Goal: Task Accomplishment & Management: Manage account settings

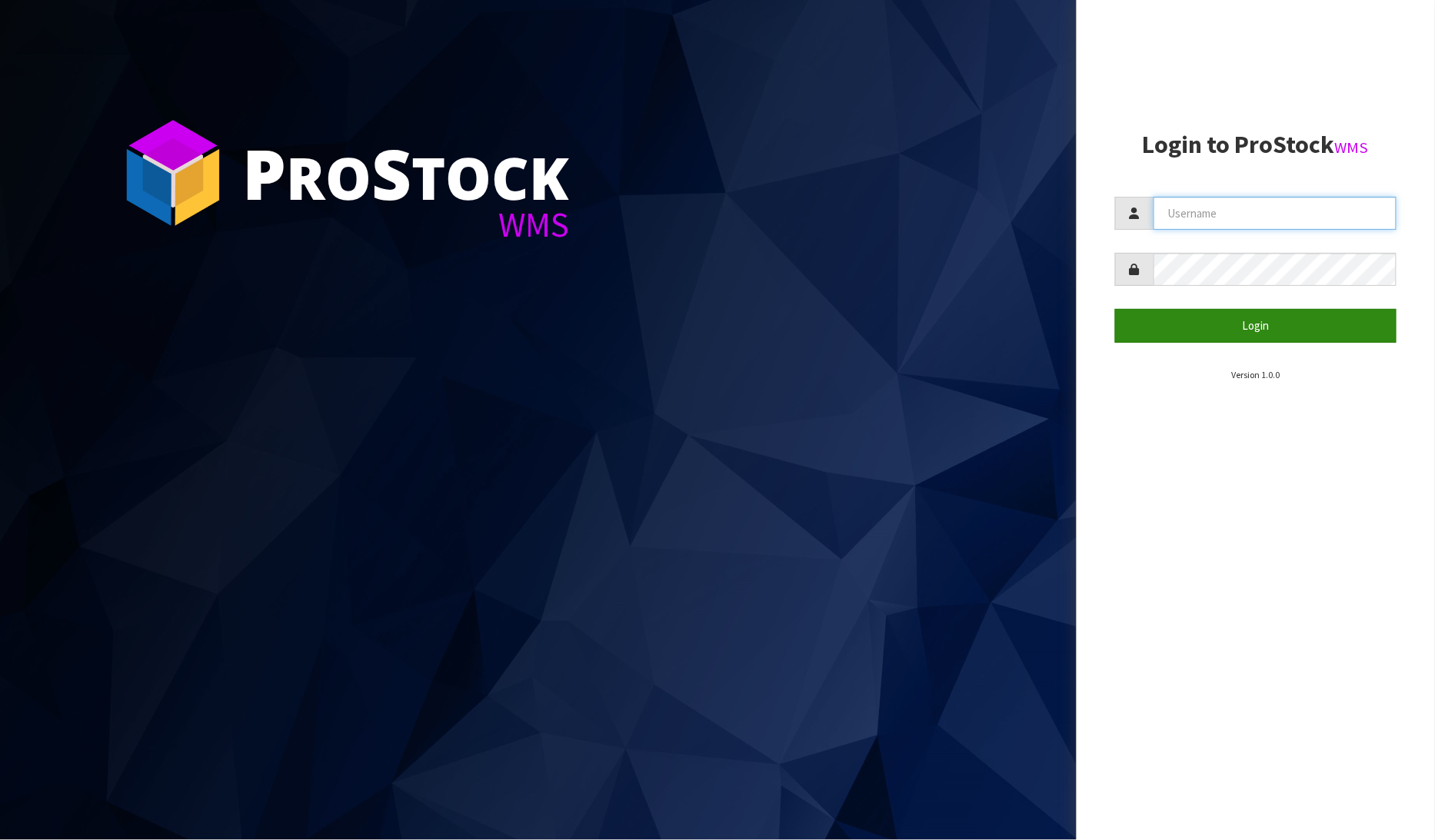
type input "[PERSON_NAME]"
click at [1251, 332] on button "Login" at bounding box center [1256, 326] width 282 height 33
drag, startPoint x: 1251, startPoint y: 332, endPoint x: 1242, endPoint y: 332, distance: 9.0
click at [1251, 332] on button "Login" at bounding box center [1256, 326] width 282 height 33
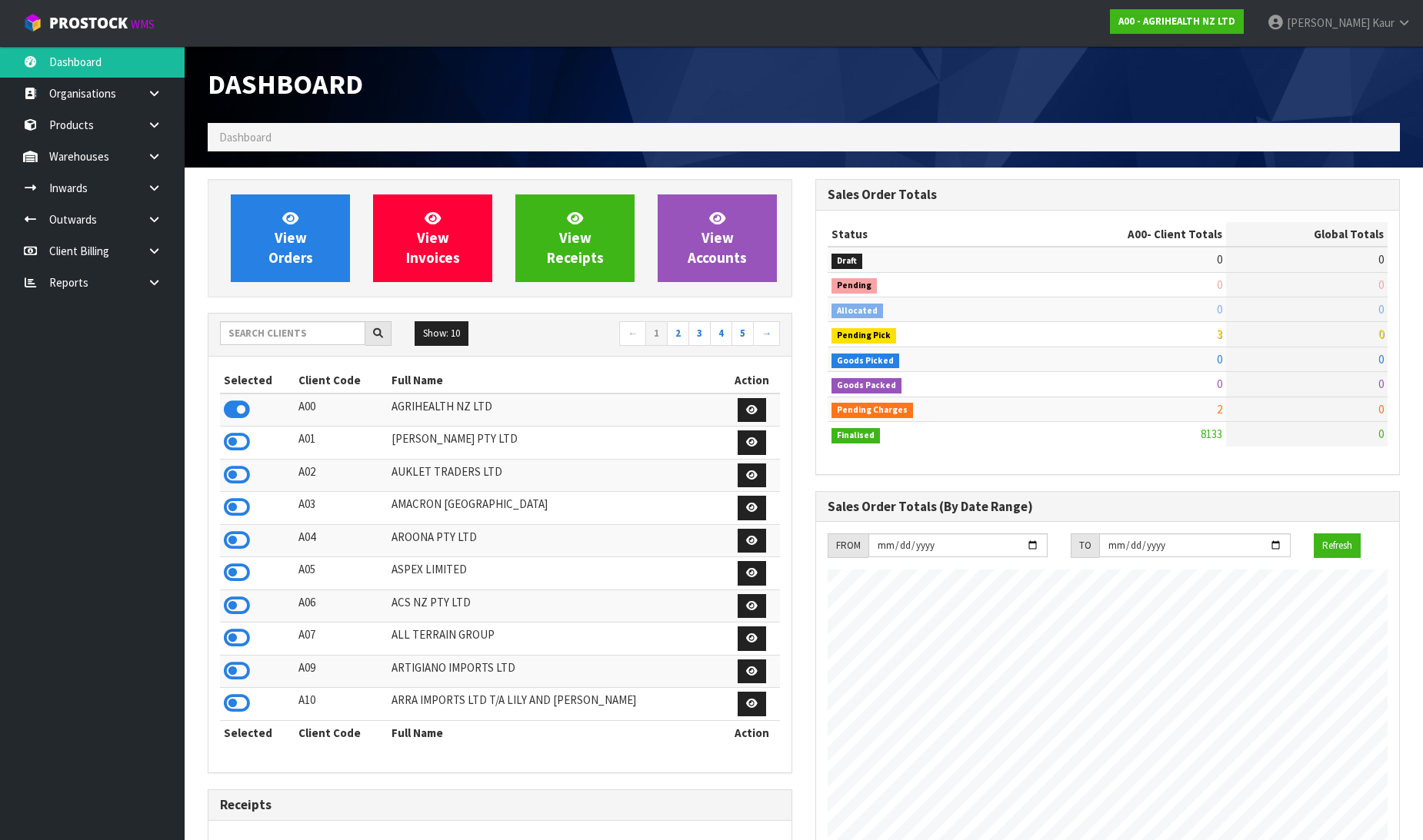
scroll to position [1165, 607]
click at [279, 334] on input "text" at bounding box center [293, 333] width 145 height 23
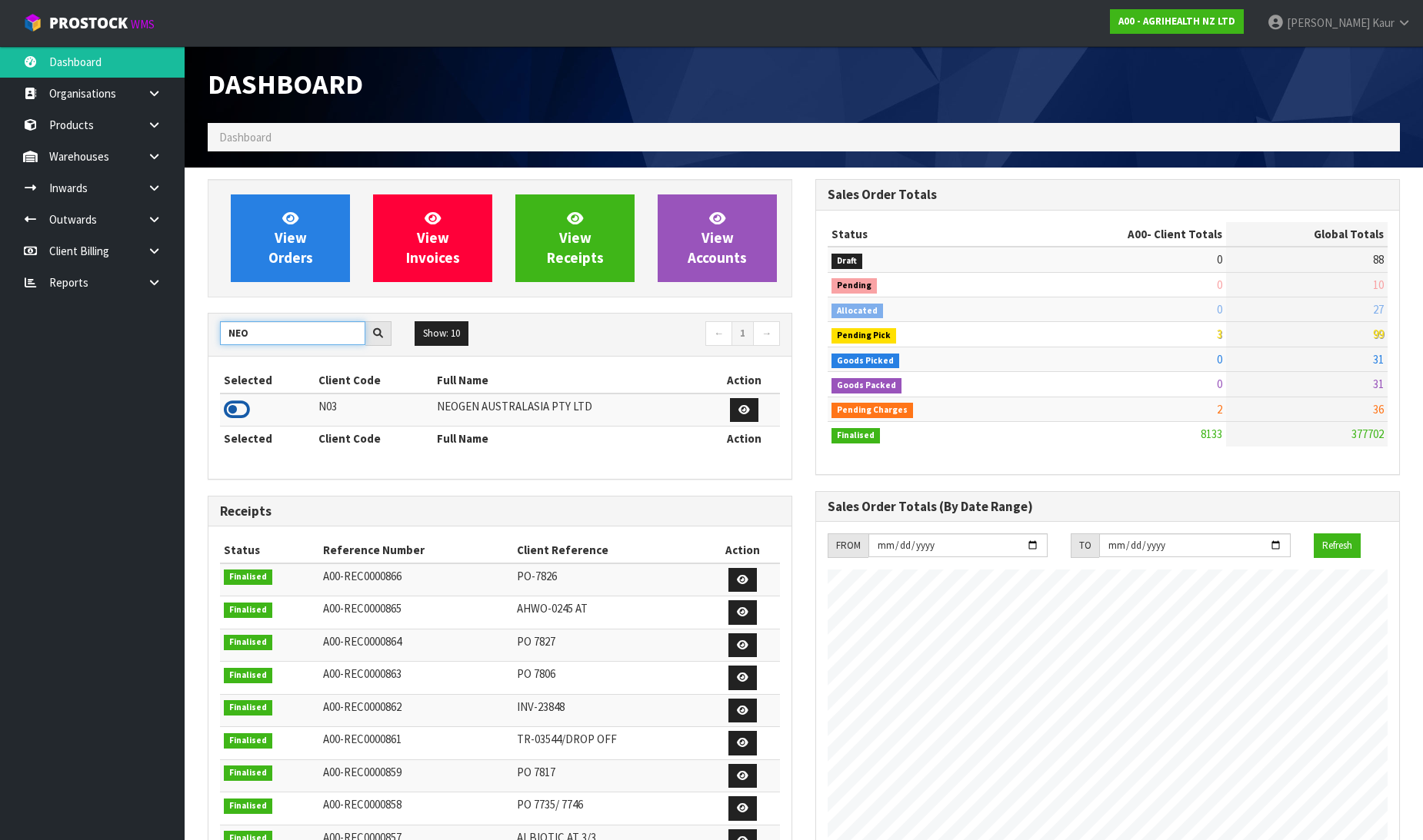
type input "NEO"
click at [231, 413] on icon at bounding box center [236, 410] width 26 height 23
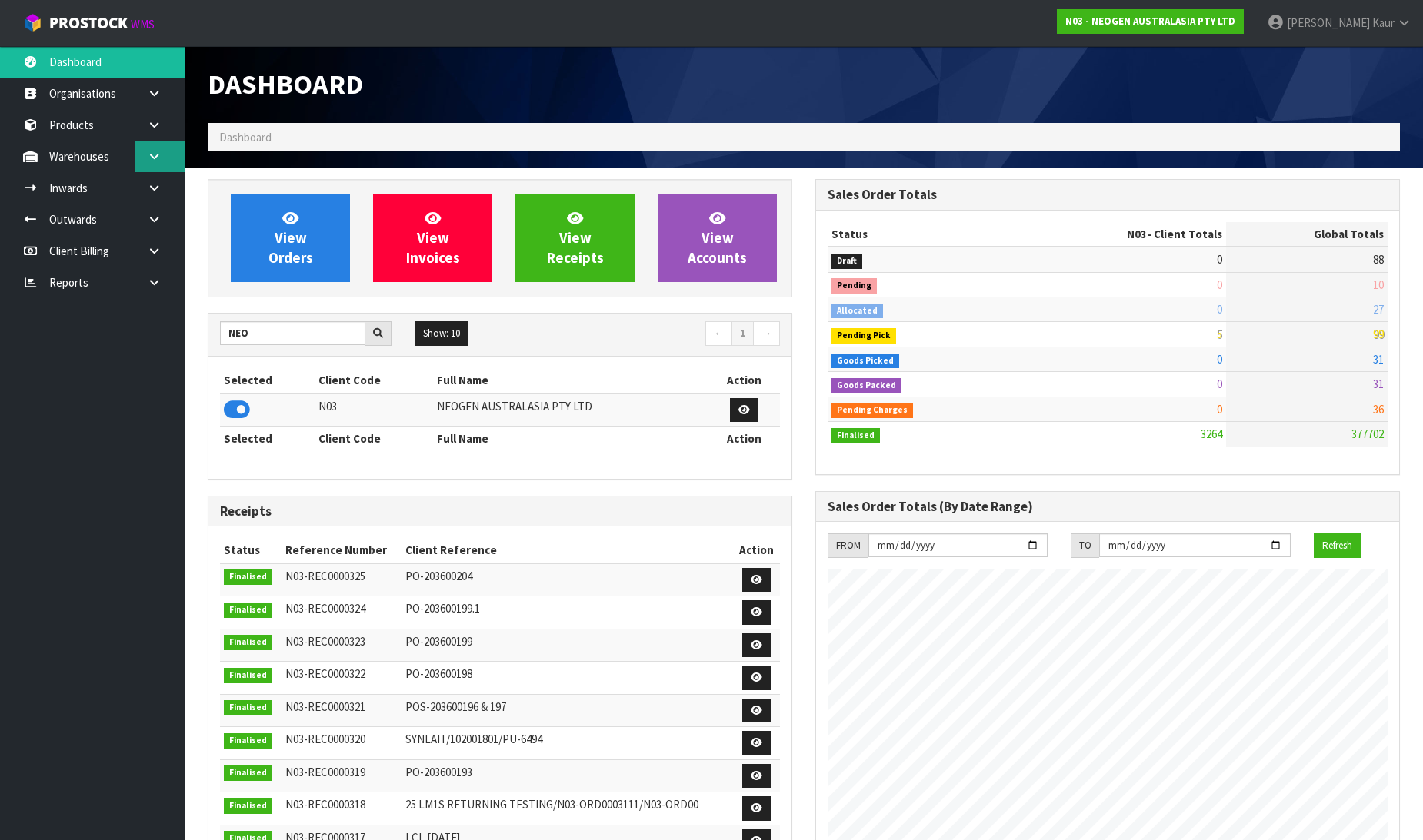
click at [156, 151] on icon at bounding box center [154, 157] width 15 height 12
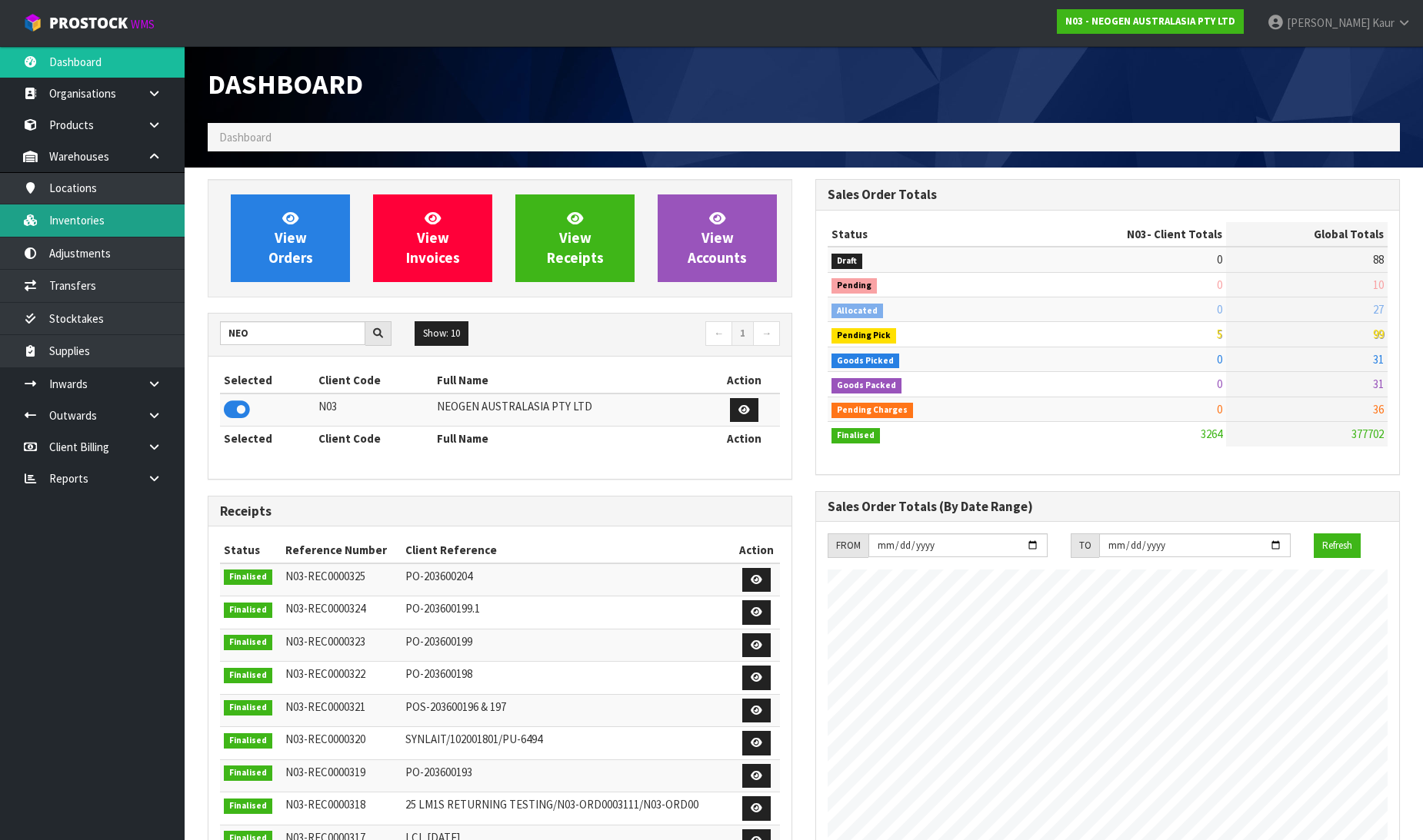
click at [135, 223] on link "Inventories" at bounding box center [92, 220] width 184 height 31
click at [121, 219] on link "Inventories" at bounding box center [92, 220] width 184 height 31
click at [119, 220] on link "Inventories" at bounding box center [92, 220] width 184 height 31
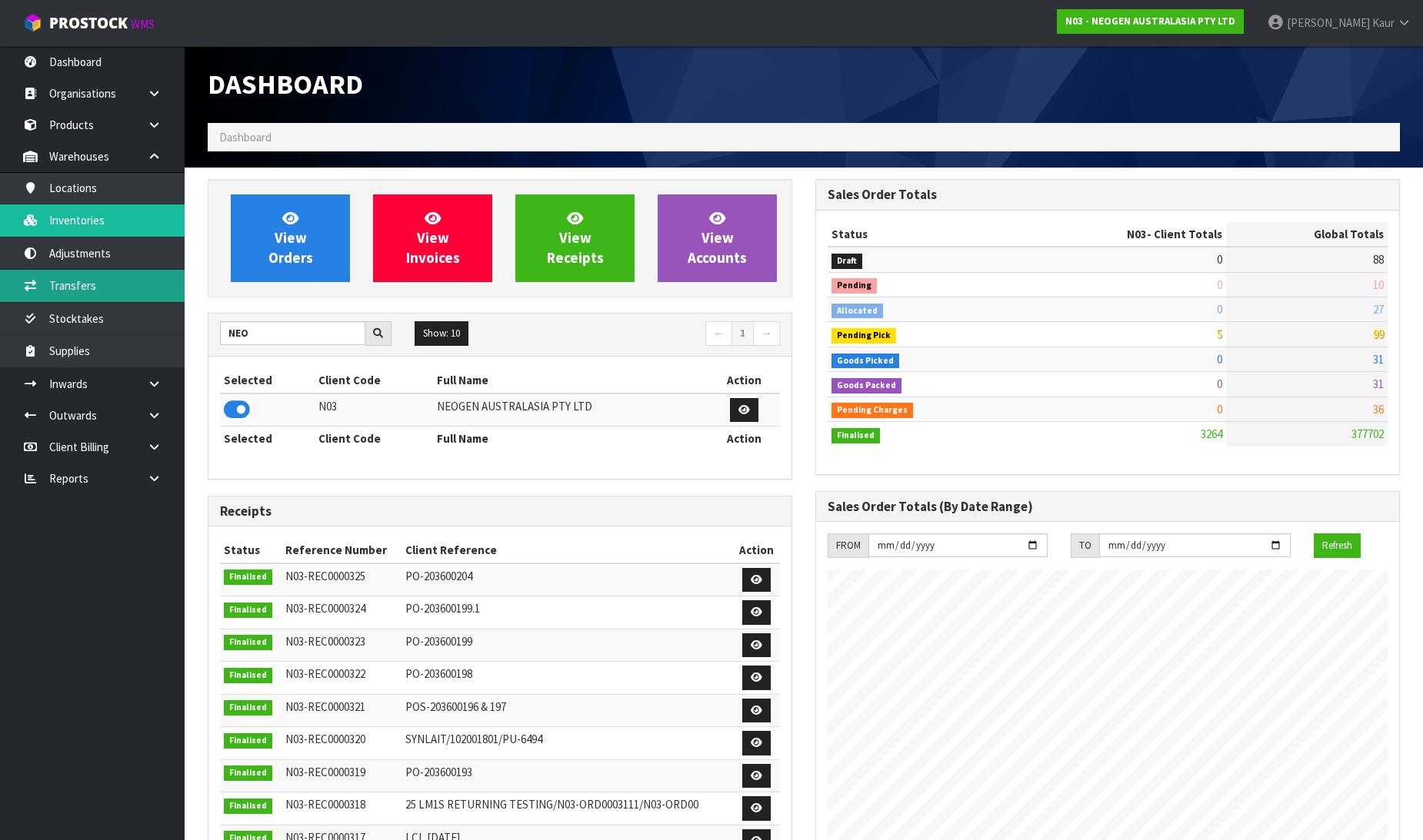
click at [93, 278] on link "Transfers" at bounding box center [92, 286] width 184 height 31
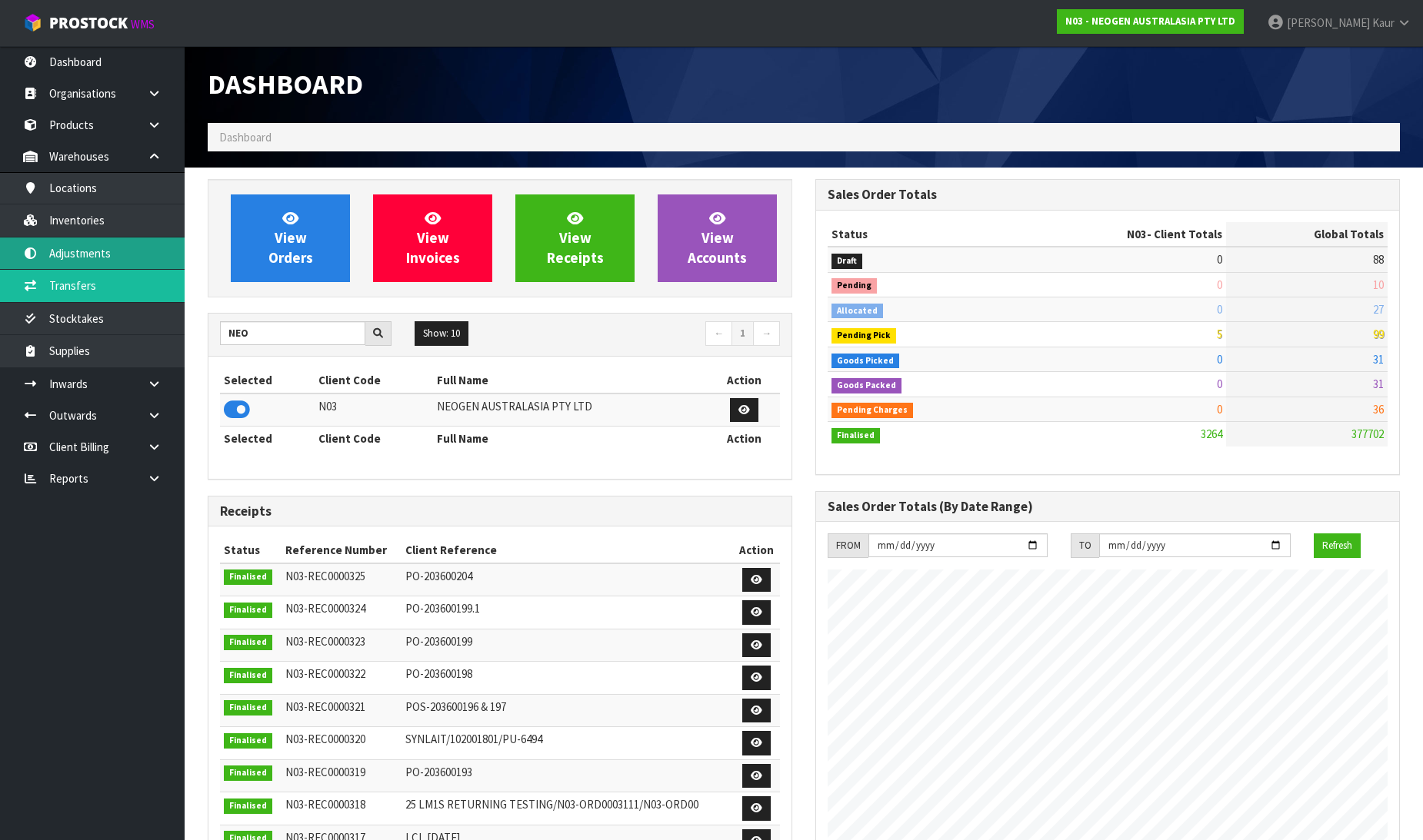
click at [97, 242] on link "Adjustments" at bounding box center [92, 254] width 184 height 31
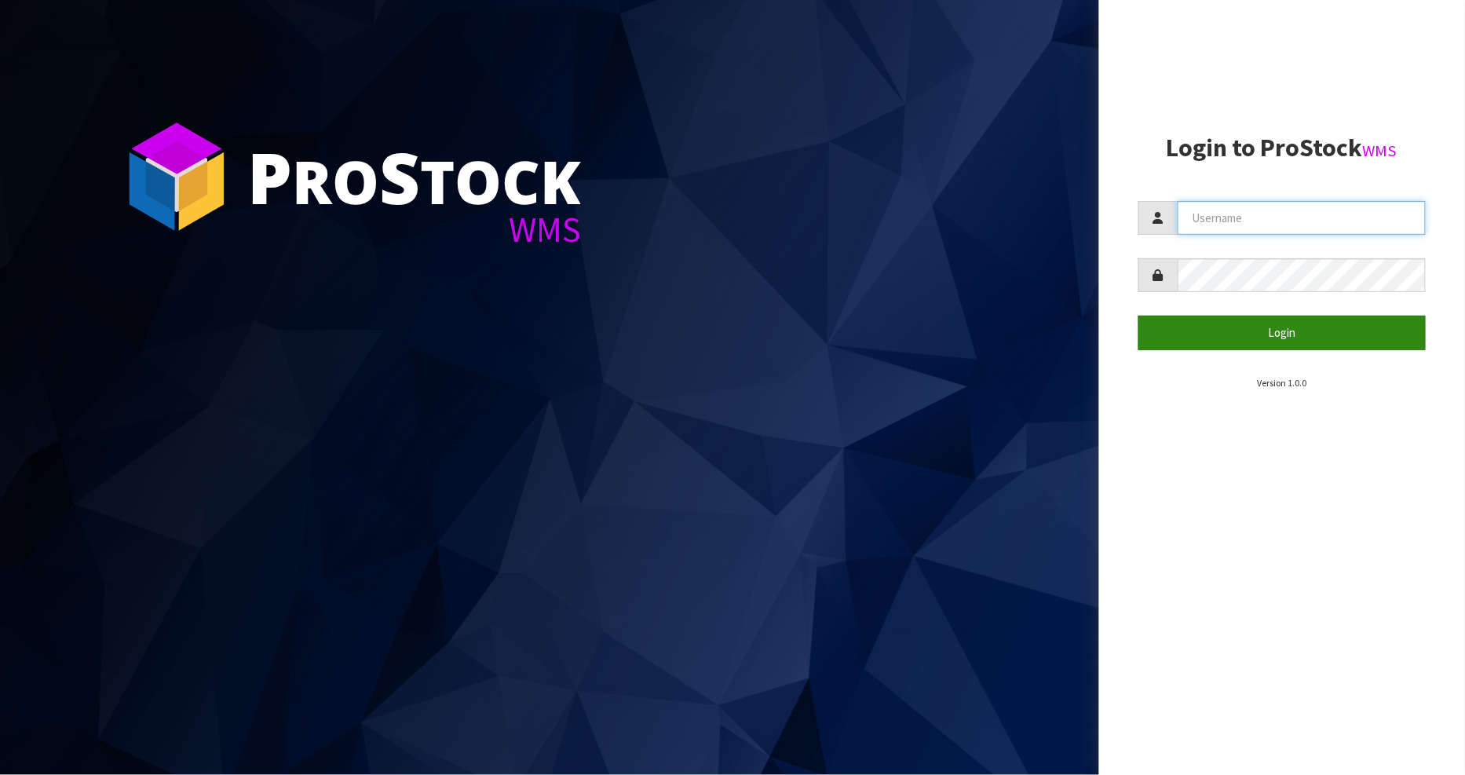
type input "[PERSON_NAME]"
click at [1290, 317] on button "Login" at bounding box center [1282, 333] width 288 height 34
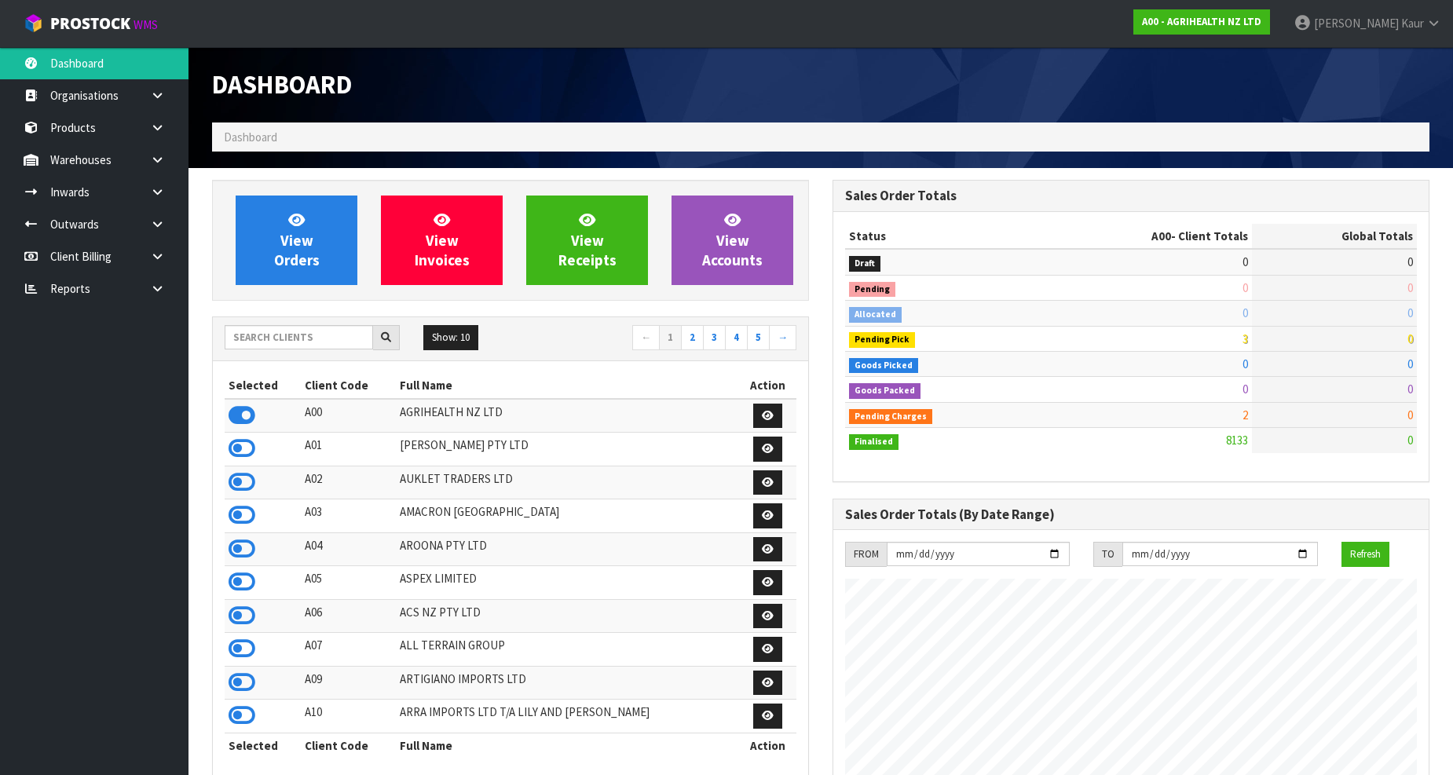
scroll to position [1190, 620]
click at [302, 353] on div "Show: 10 5 10 25 50 ← 1 2 3 4 5 →" at bounding box center [510, 338] width 595 height 27
click at [302, 342] on input "text" at bounding box center [299, 337] width 148 height 24
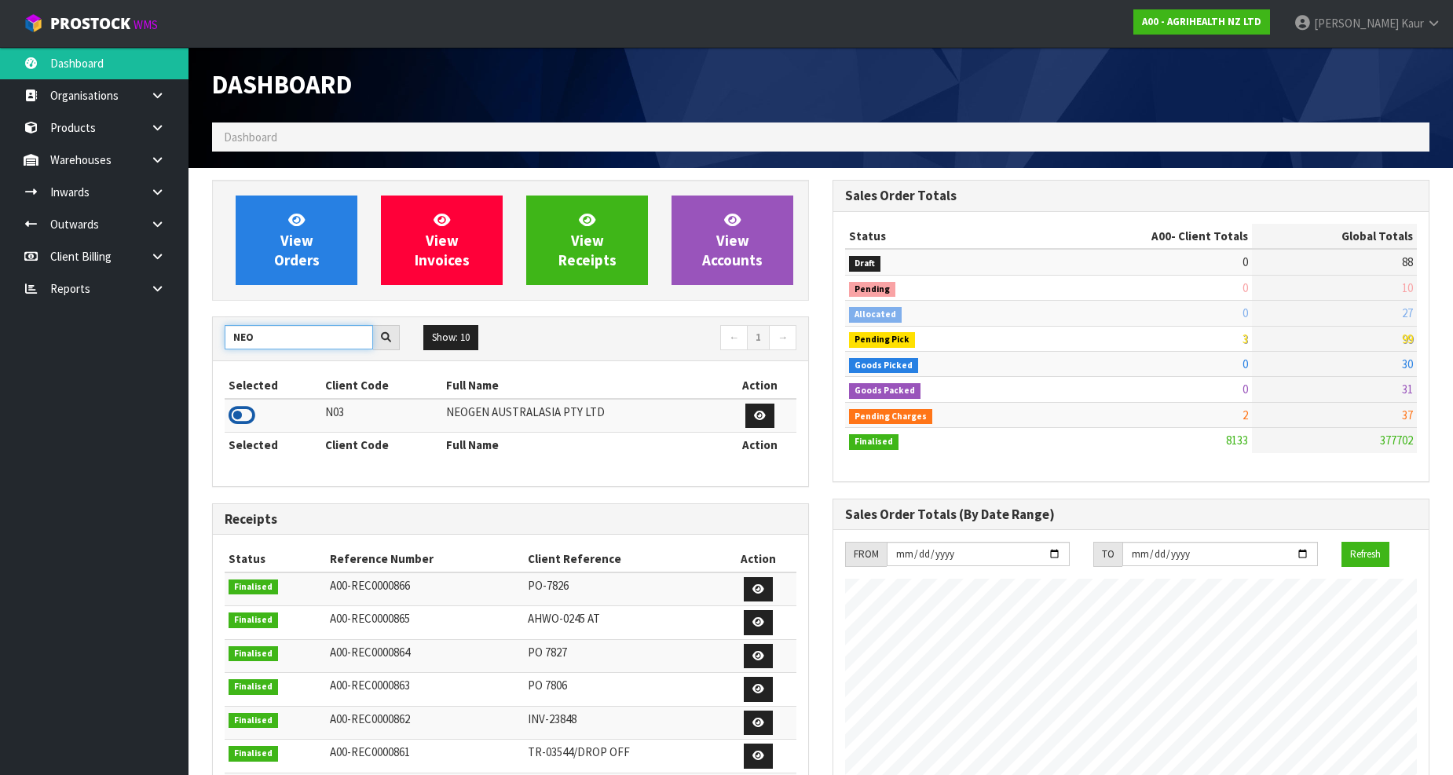
type input "NEO"
click at [249, 416] on icon at bounding box center [241, 416] width 27 height 24
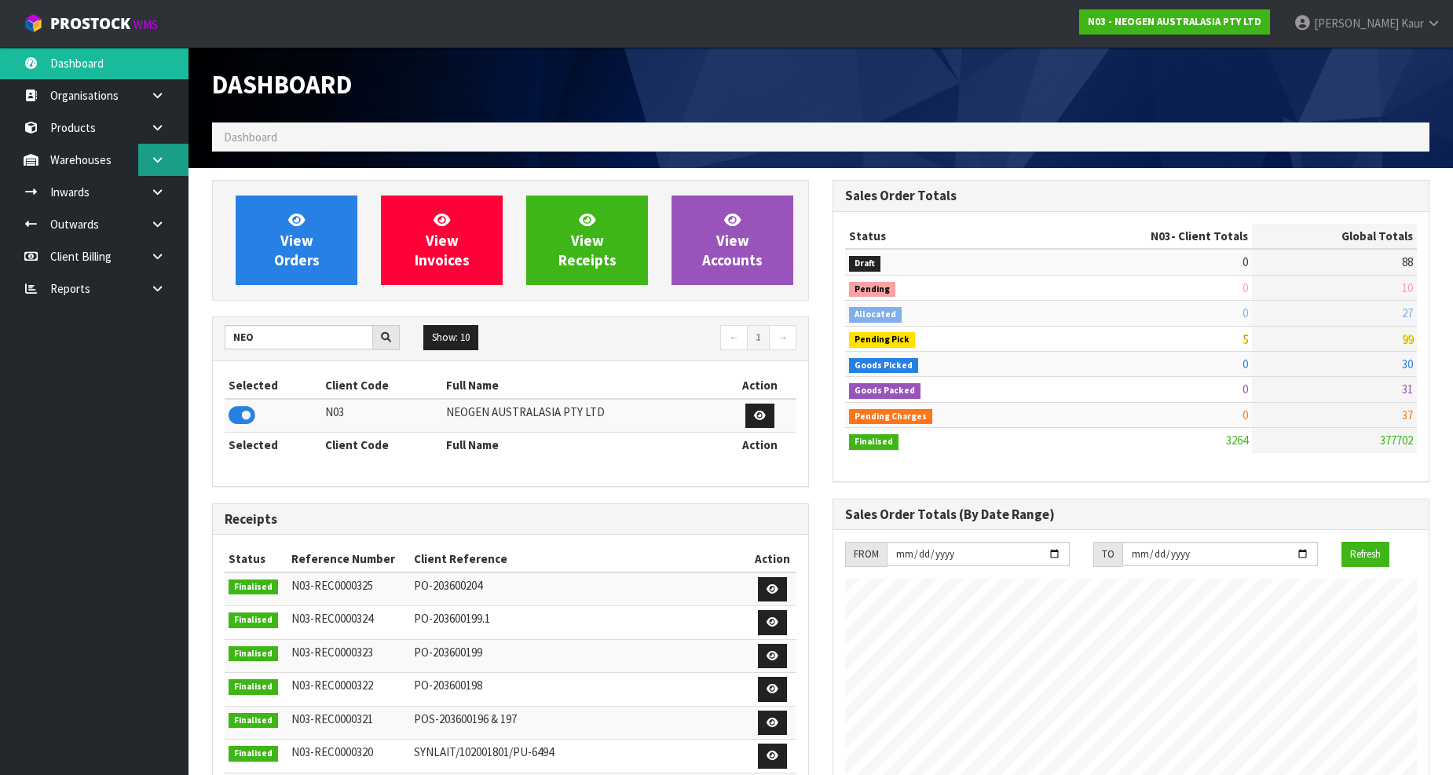
click at [167, 165] on link at bounding box center [163, 160] width 50 height 32
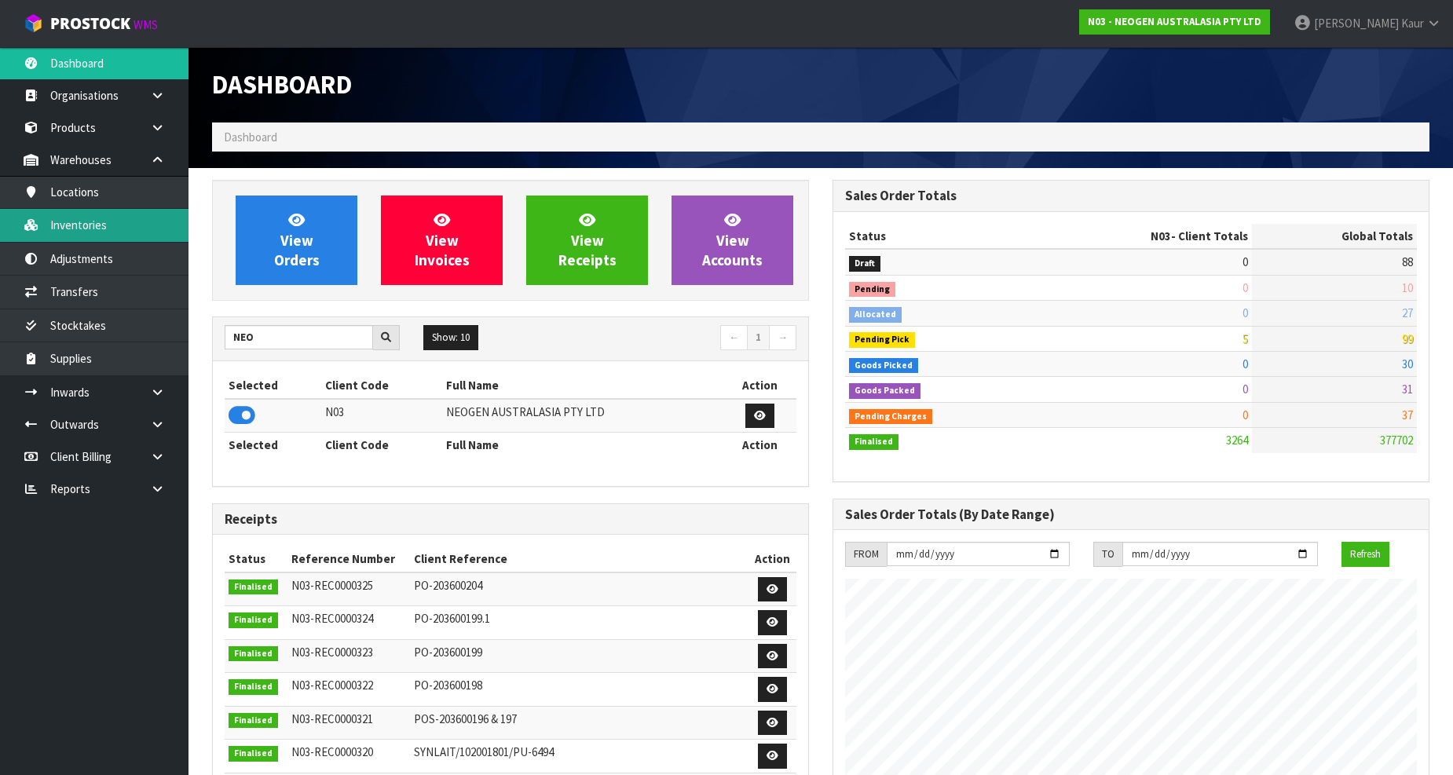
click at [97, 221] on link "Inventories" at bounding box center [94, 225] width 188 height 32
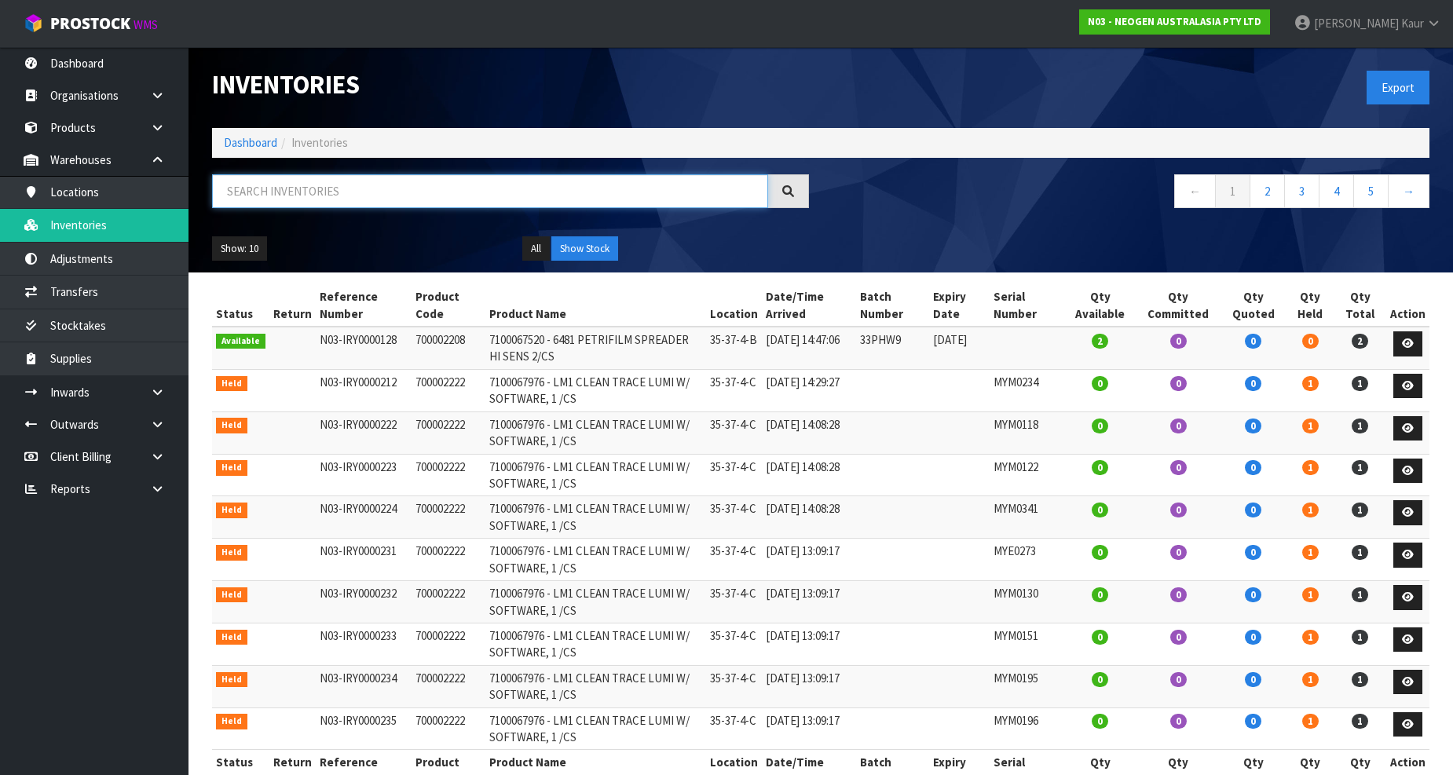
click at [294, 201] on input "text" at bounding box center [490, 191] width 556 height 34
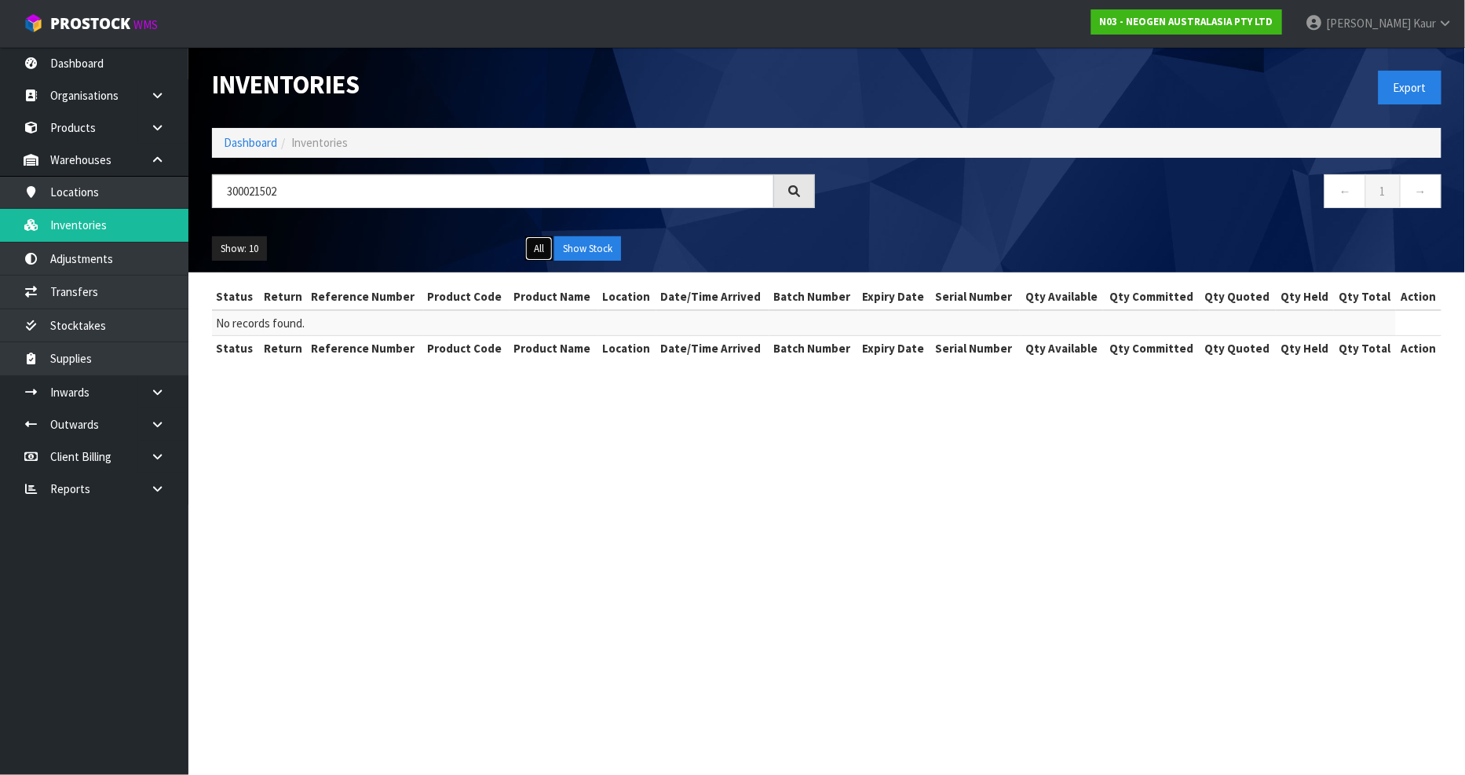
click at [538, 246] on button "All" at bounding box center [538, 248] width 27 height 25
click at [254, 192] on input "300021502" at bounding box center [493, 191] width 562 height 34
click at [253, 190] on input "300021502" at bounding box center [493, 191] width 562 height 34
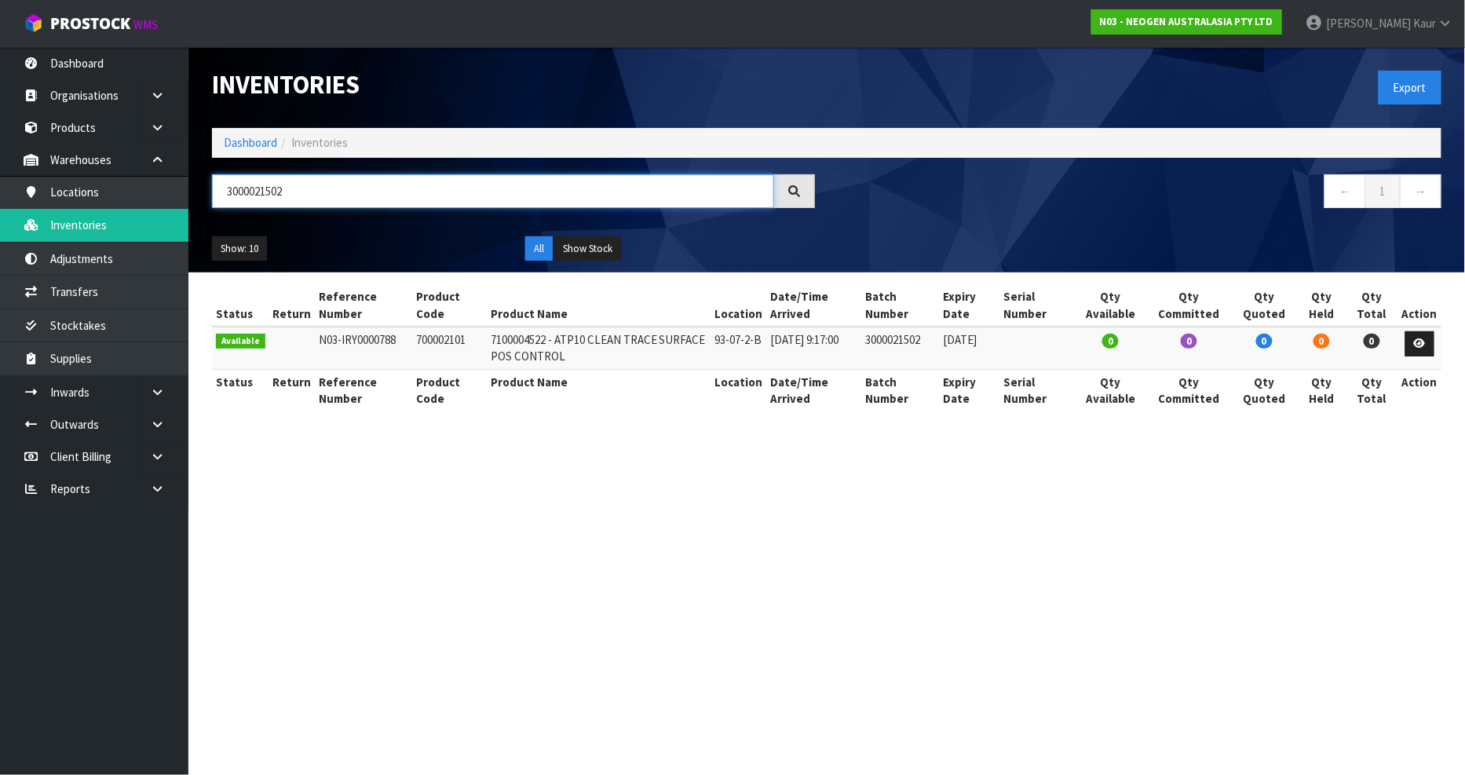
click at [432, 192] on input "3000021502" at bounding box center [493, 191] width 562 height 34
type input "3000021502"
click at [1426, 341] on icon at bounding box center [1420, 343] width 12 height 10
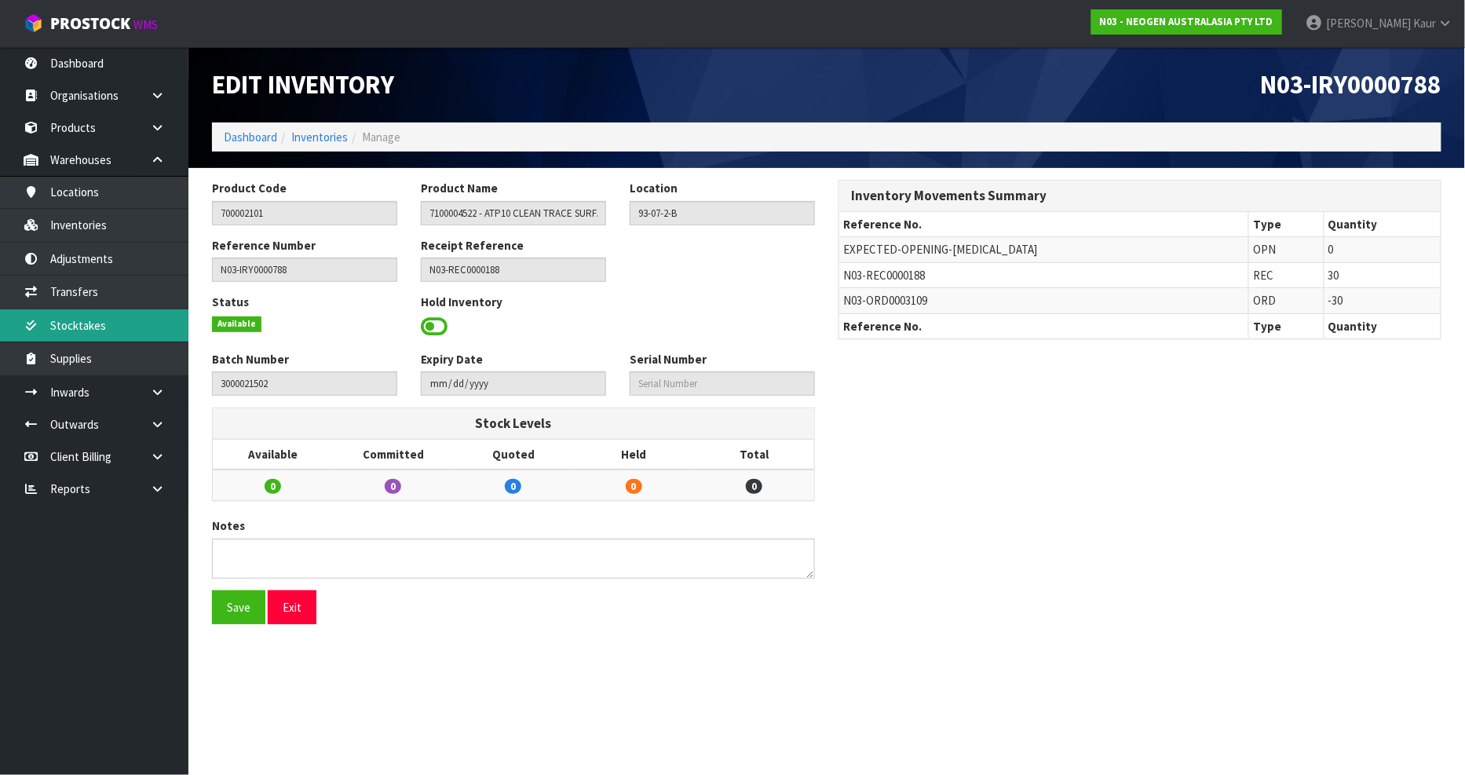
click at [122, 318] on link "Stocktakes" at bounding box center [94, 325] width 188 height 32
